Goal: Information Seeking & Learning: Learn about a topic

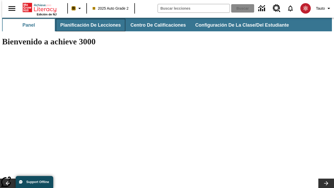
click at [87, 25] on span "Planificación de lecciones" at bounding box center [90, 25] width 61 height 6
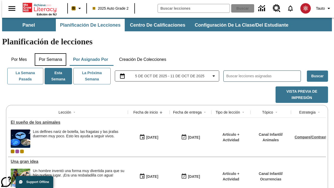
click at [49, 53] on button "Por semana" at bounding box center [51, 59] width 32 height 13
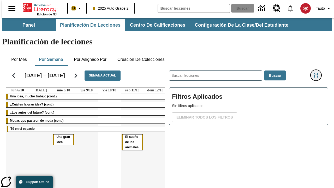
click at [318, 73] on icon "Menú lateral de filtros" at bounding box center [316, 75] width 5 height 5
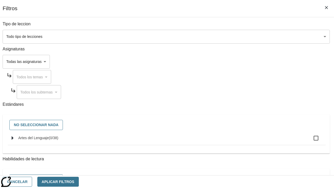
click at [230, 37] on body "[MEDICAL_DATA] al contenido principal Edición de NJ B 2025 Auto Grade 2 Buscar …" at bounding box center [167, 129] width 330 height 223
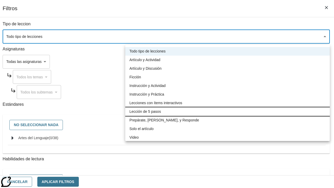
click at [228, 111] on li "Lección de 5 pasos" at bounding box center [227, 111] width 205 height 9
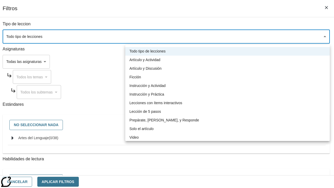
type input "1"
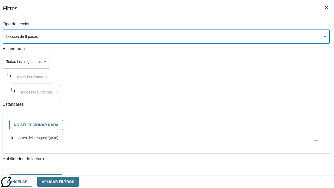
click at [230, 168] on body "[MEDICAL_DATA] al contenido principal Edición de NJ B 2025 Auto Grade 2 Buscar …" at bounding box center [167, 129] width 330 height 223
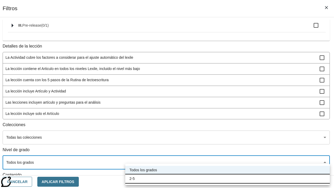
click at [228, 178] on li "2-5" at bounding box center [227, 178] width 205 height 9
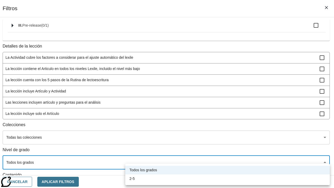
type input "1"
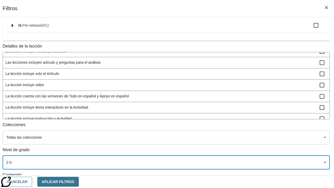
scroll to position [197, 1]
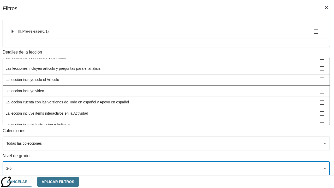
click at [229, 88] on span "La lección incluye video" at bounding box center [162, 90] width 314 height 5
checkbox input "true"
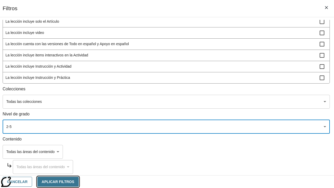
click at [79, 181] on button "Aplicar Filtros" at bounding box center [57, 182] width 41 height 10
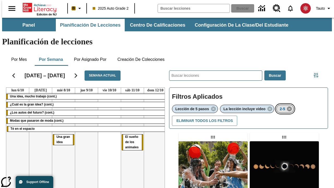
click at [290, 106] on icon "Eliminar 2-5 el ítem seleccionado del filtro" at bounding box center [290, 109] width 6 height 6
